Goal: Check status: Check status

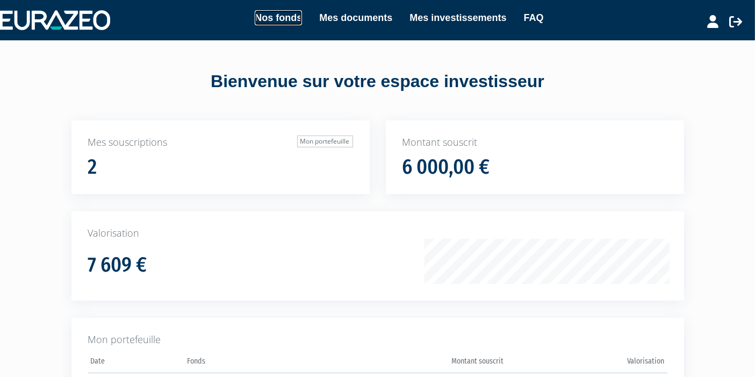
click at [289, 13] on link "Nos fonds" at bounding box center [278, 17] width 47 height 15
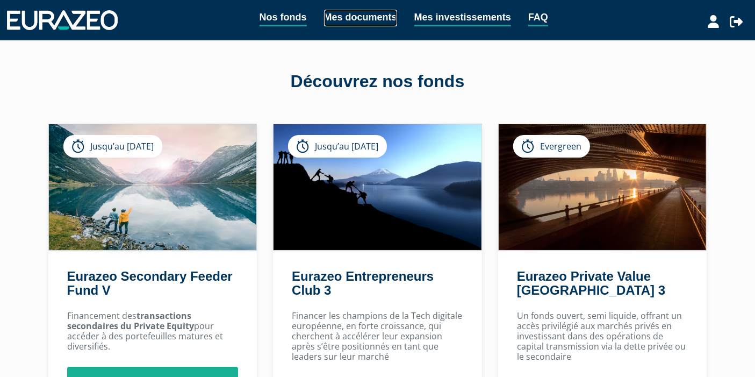
click at [363, 19] on link "Mes documents" at bounding box center [360, 18] width 73 height 17
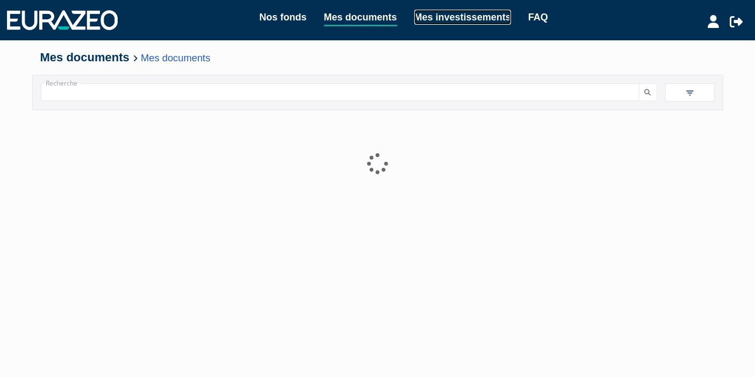
click at [467, 17] on link "Mes investissements" at bounding box center [463, 17] width 97 height 15
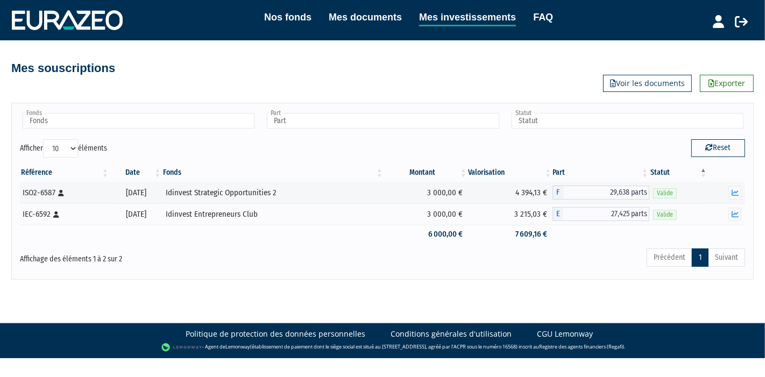
click at [739, 191] on button "button" at bounding box center [734, 192] width 13 height 13
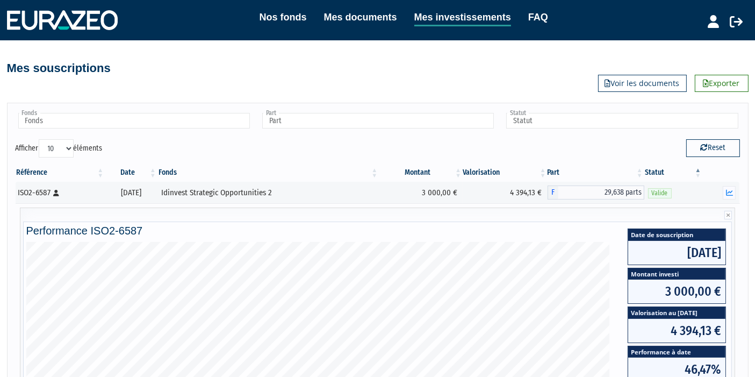
click at [734, 189] on button "button" at bounding box center [729, 192] width 13 height 13
